Goal: Check status: Check status

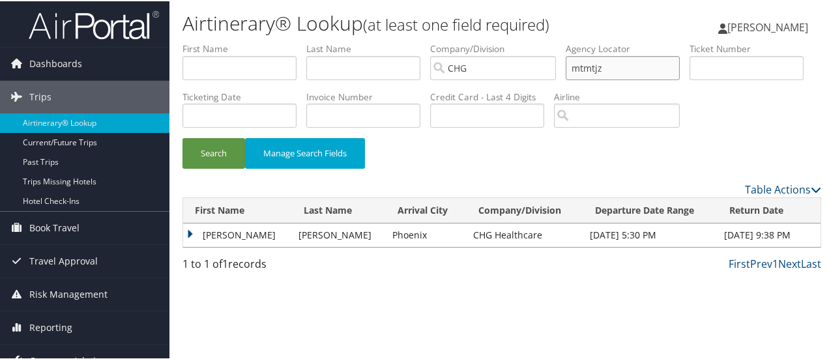
click at [588, 67] on input "mtmtjz" at bounding box center [623, 67] width 114 height 24
click at [690, 79] on input "text" at bounding box center [747, 67] width 114 height 24
paste input "0167175481128"
type input "0167175481128"
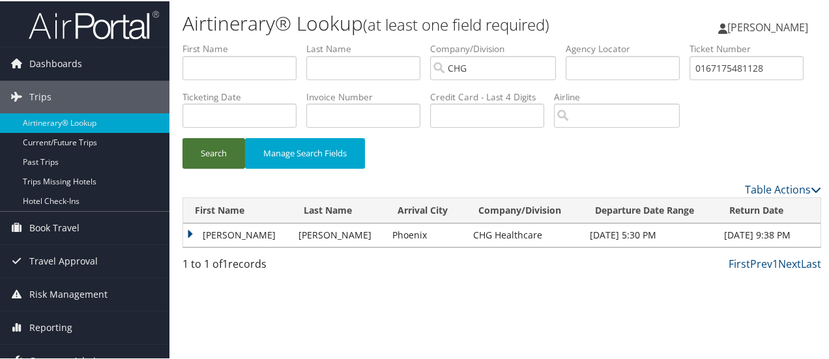
click at [229, 168] on button "Search" at bounding box center [214, 152] width 63 height 31
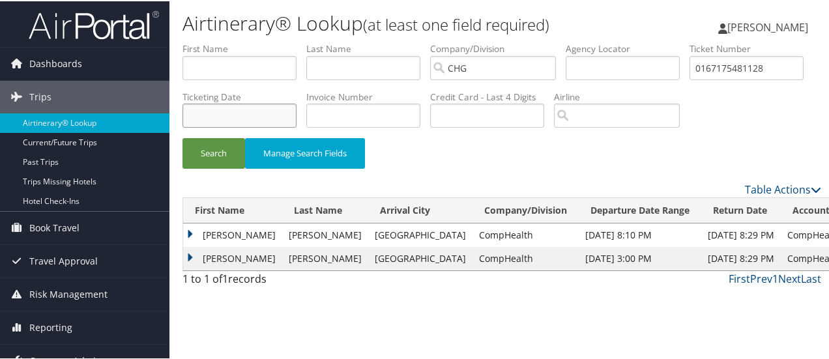
click at [297, 115] on input "text" at bounding box center [240, 114] width 114 height 24
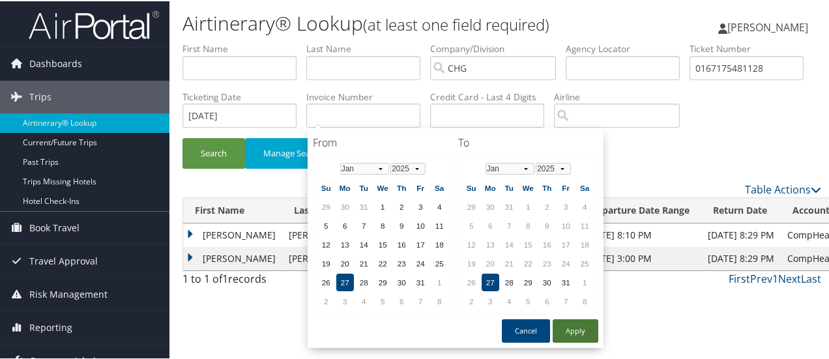
click at [592, 329] on button "Apply" at bounding box center [576, 329] width 46 height 23
type input "01/27/2025"
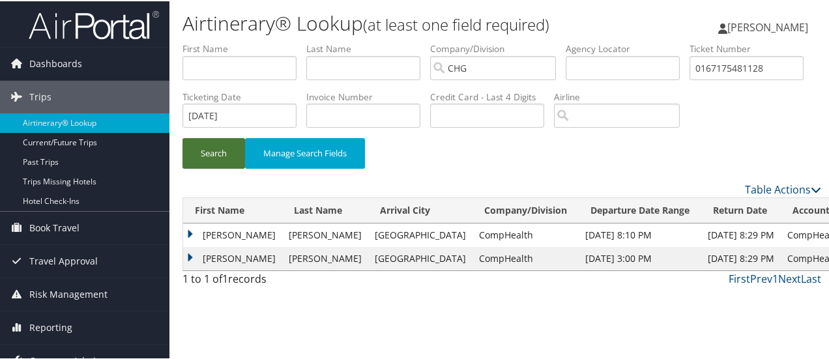
click at [211, 168] on button "Search" at bounding box center [214, 152] width 63 height 31
click at [190, 246] on td "Melva" at bounding box center [232, 233] width 99 height 23
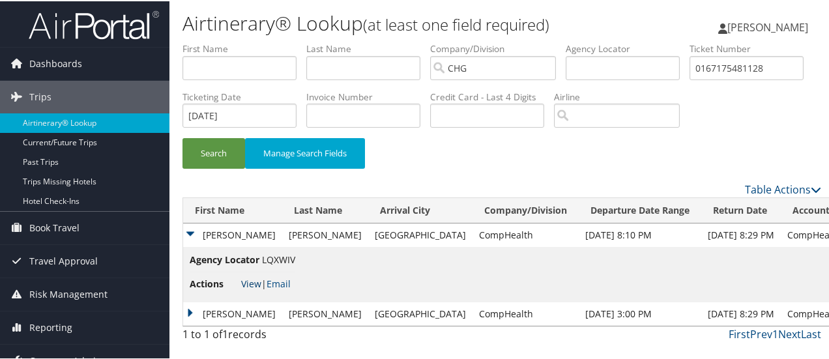
click at [254, 289] on link "View" at bounding box center [251, 282] width 20 height 12
click at [690, 79] on input "0167175481128" at bounding box center [747, 67] width 114 height 24
paste input "047"
click at [206, 168] on button "Search" at bounding box center [214, 152] width 63 height 31
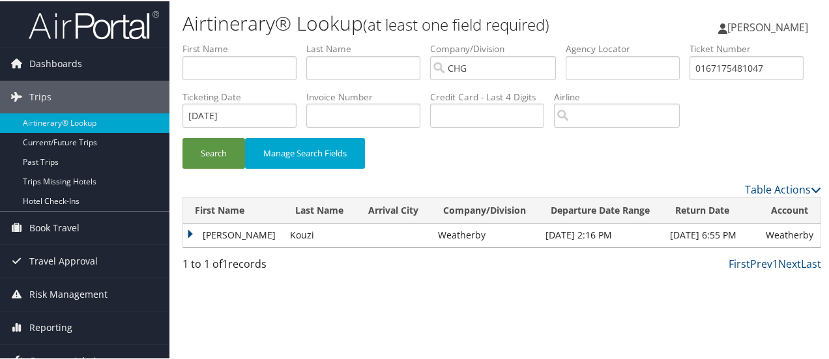
click at [188, 246] on td "Ahmad" at bounding box center [233, 233] width 100 height 23
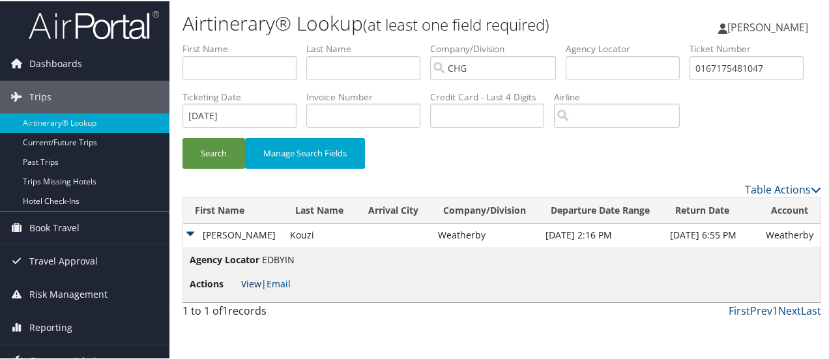
click at [249, 289] on link "View" at bounding box center [251, 282] width 20 height 12
click at [690, 79] on input "0167175481047" at bounding box center [747, 67] width 114 height 24
paste input "64493940"
type input "0167164493940"
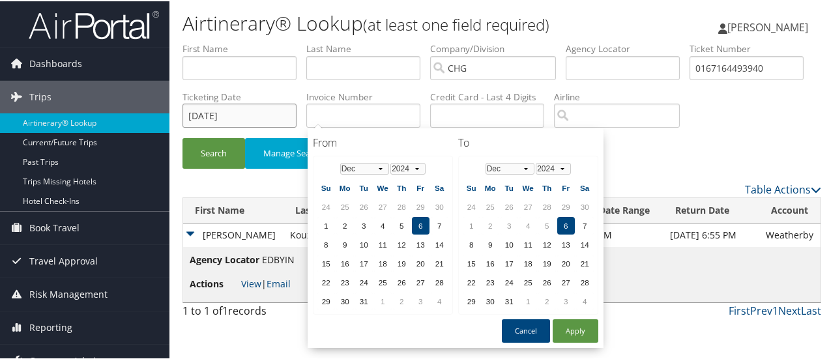
type input "12/6/24"
click at [209, 168] on button "Search" at bounding box center [214, 152] width 63 height 31
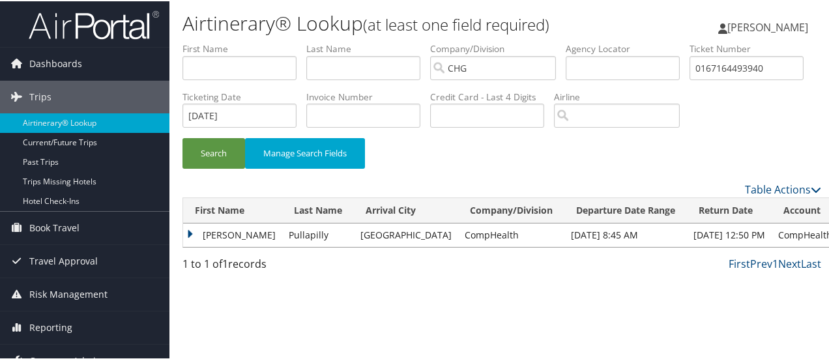
click at [191, 246] on td "Anand" at bounding box center [232, 233] width 99 height 23
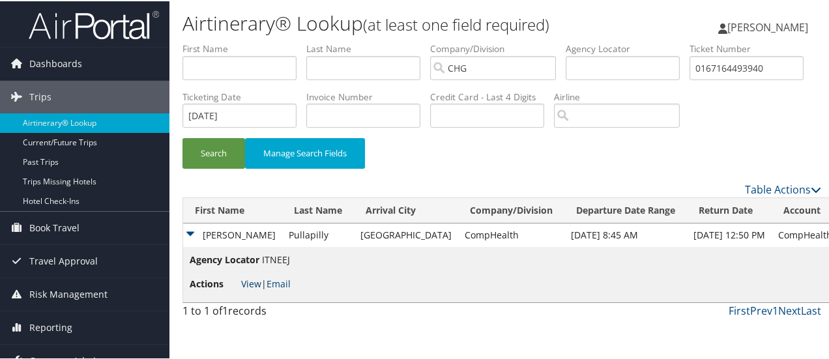
click at [252, 289] on link "View" at bounding box center [251, 282] width 20 height 12
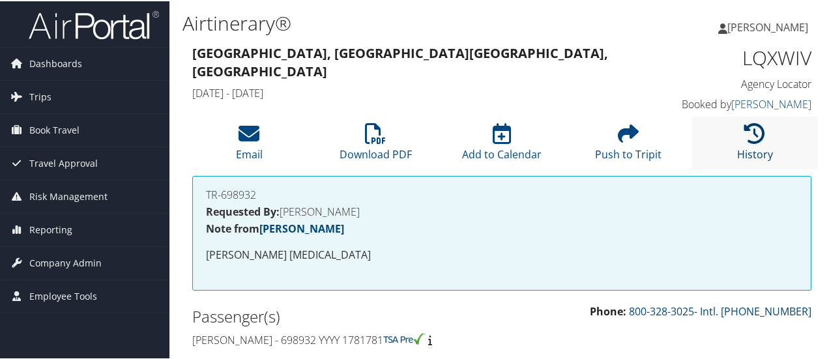
click at [756, 141] on icon at bounding box center [754, 132] width 21 height 21
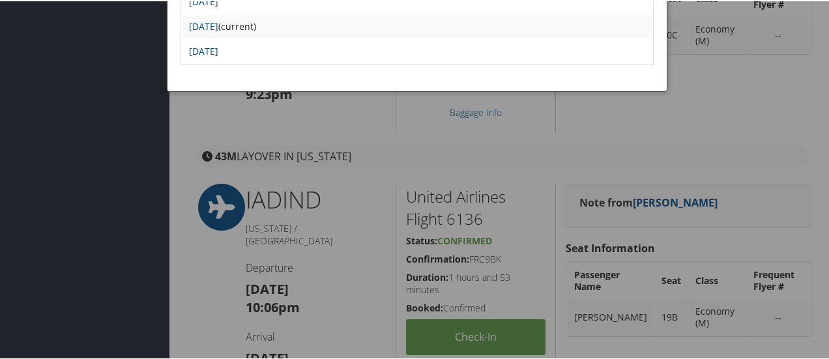
scroll to position [326, 0]
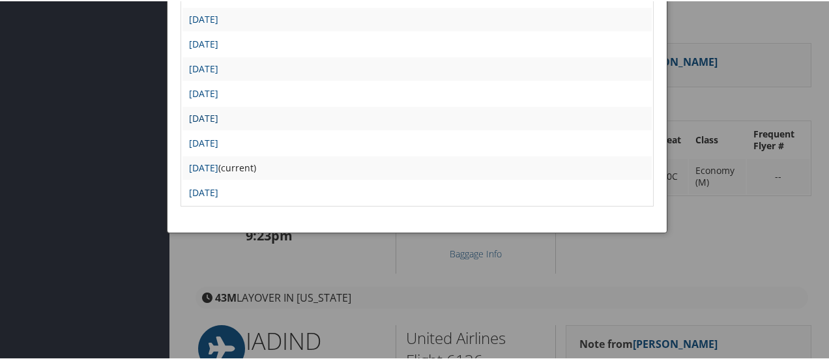
click at [218, 118] on link "Mon Jan 27 16:45:18 MST 2025" at bounding box center [203, 117] width 29 height 12
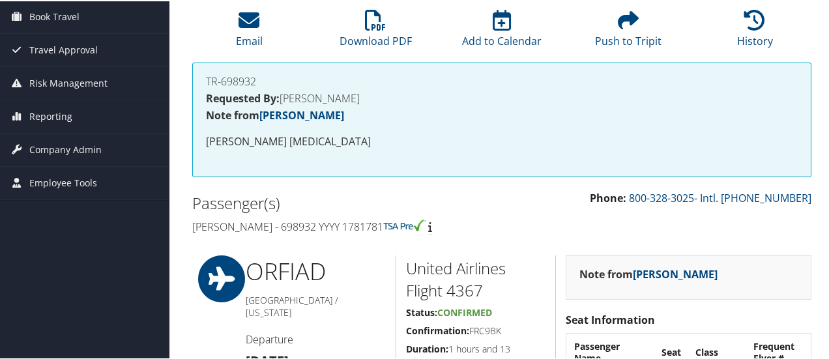
scroll to position [261, 0]
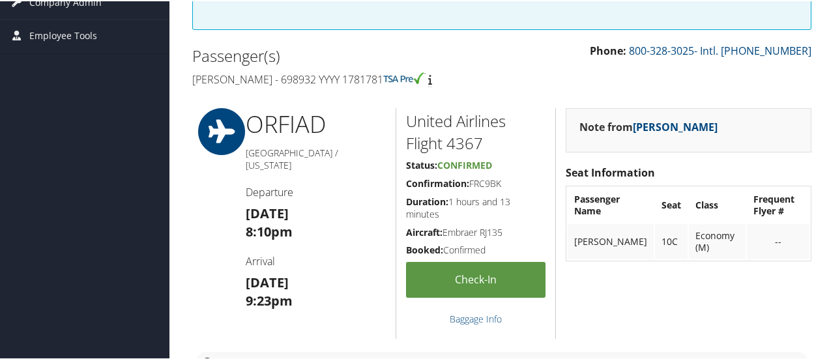
click at [486, 182] on h5 "Confirmation: FRC9BK" at bounding box center [476, 182] width 140 height 13
copy h5 "FRC9BK"
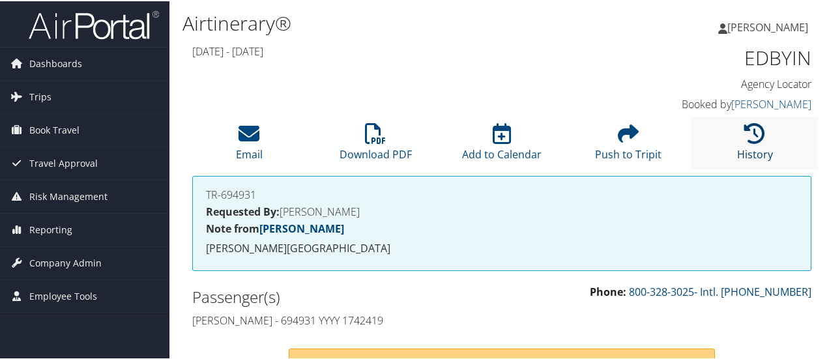
click at [748, 140] on icon at bounding box center [754, 132] width 21 height 21
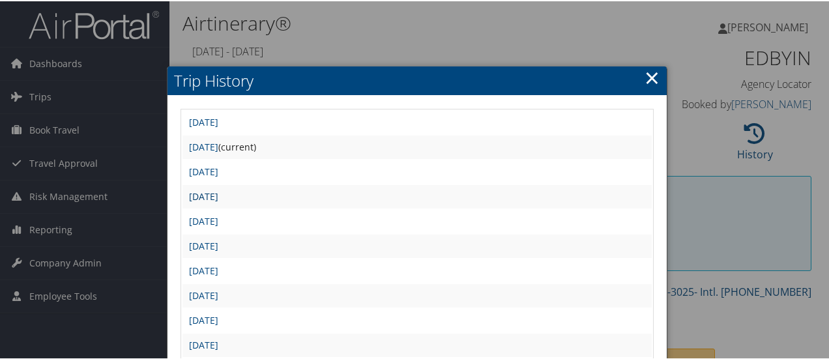
click at [218, 197] on link "Mon Jan 27 14:00:56 MST 2025" at bounding box center [203, 195] width 29 height 12
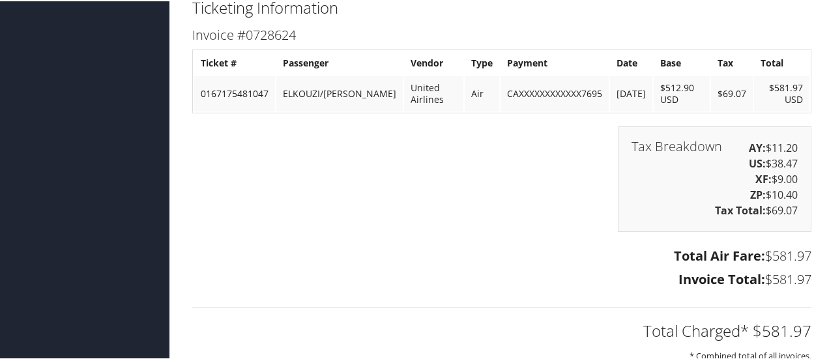
scroll to position [1304, 0]
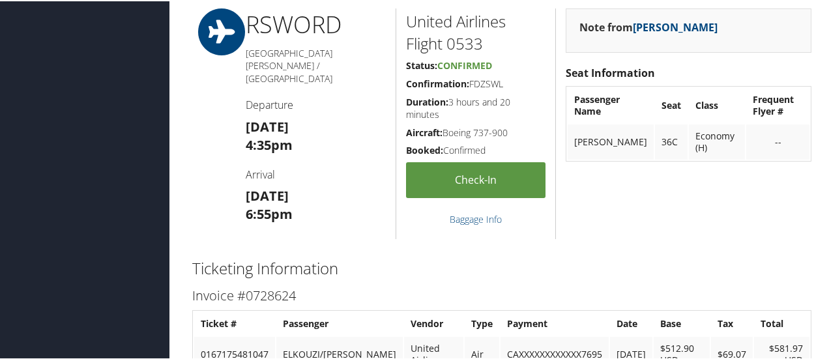
click at [488, 81] on h5 "Confirmation: FDZSWL" at bounding box center [476, 82] width 140 height 13
copy h5 "FDZSWL"
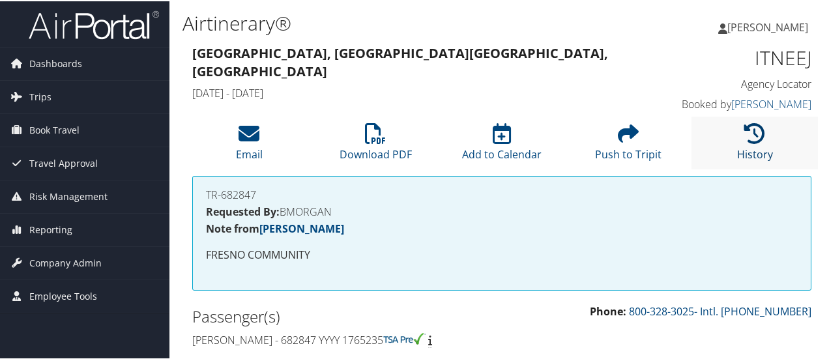
click at [744, 132] on icon at bounding box center [754, 132] width 21 height 21
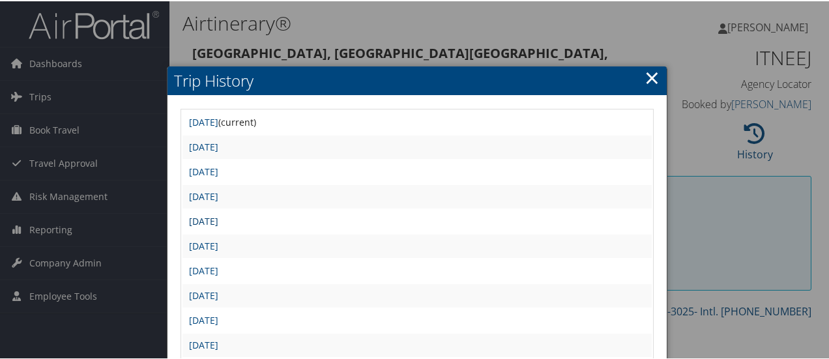
click at [218, 224] on link "[DATE]" at bounding box center [203, 220] width 29 height 12
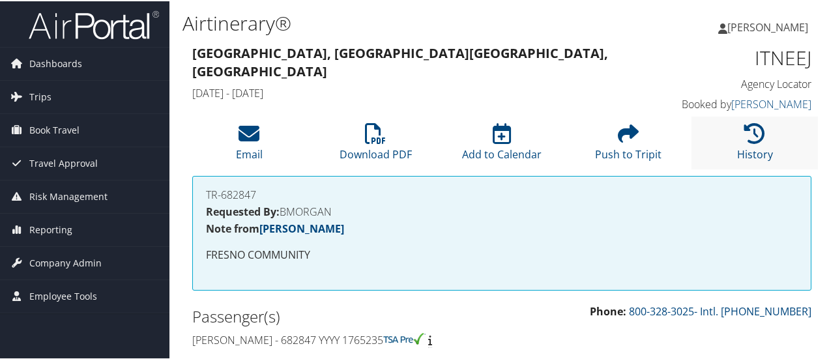
click at [741, 144] on li "History" at bounding box center [755, 141] width 126 height 53
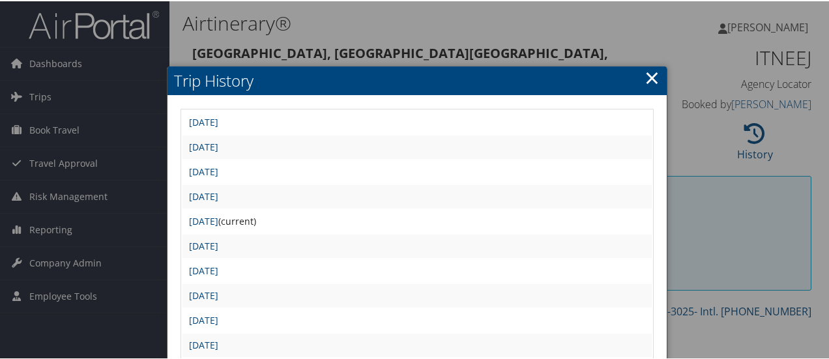
click at [649, 79] on link "×" at bounding box center [652, 76] width 15 height 26
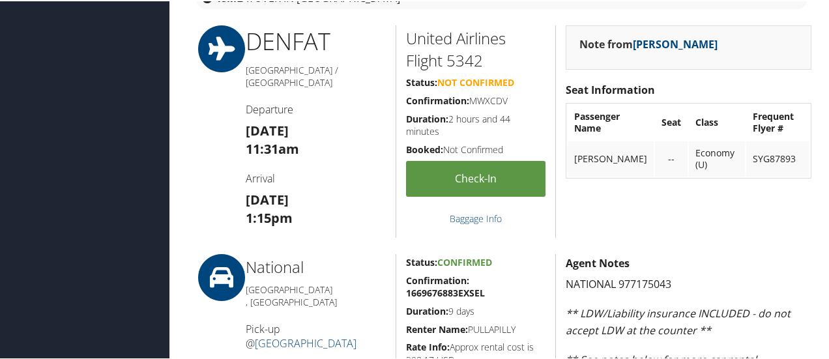
scroll to position [561, 0]
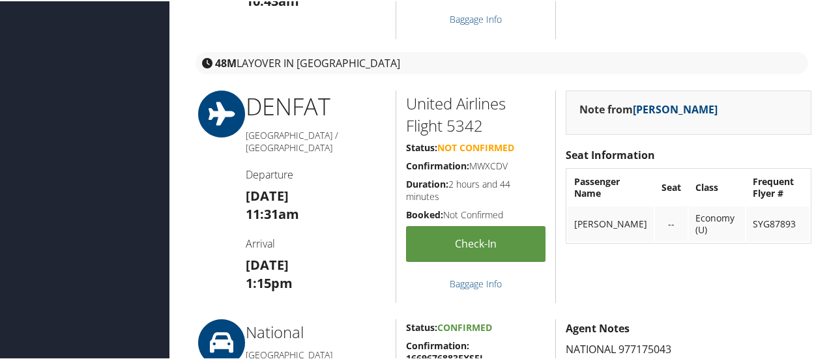
click at [489, 162] on h5 "Confirmation: MWXCDV" at bounding box center [476, 164] width 140 height 13
copy h5 "MWXCDV"
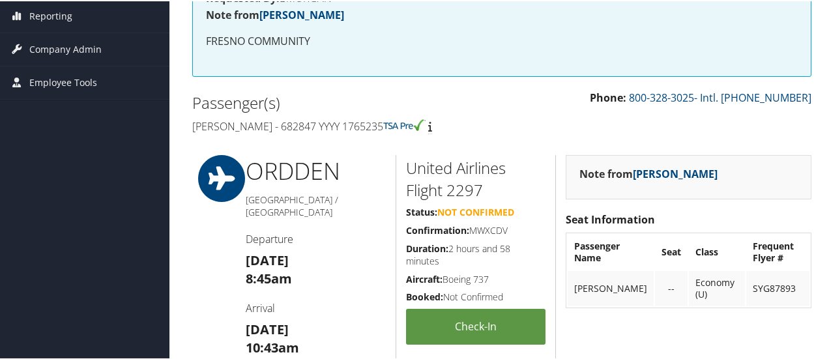
scroll to position [235, 0]
